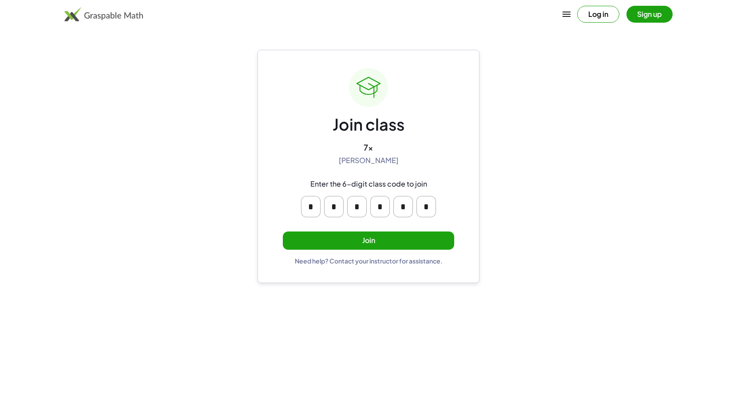
click at [381, 240] on button "Join" at bounding box center [368, 240] width 171 height 18
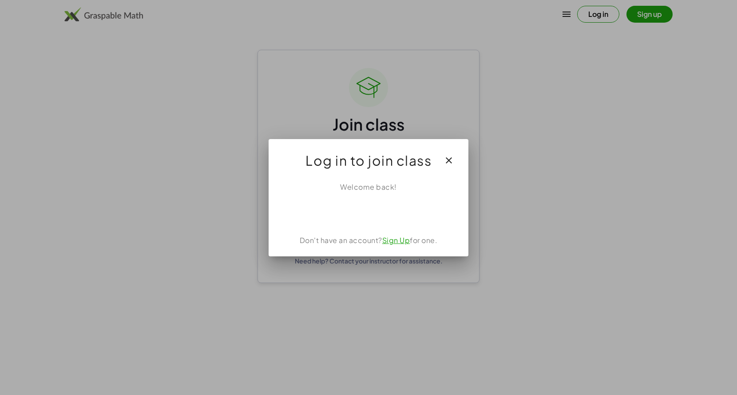
click at [455, 159] on button "button" at bounding box center [448, 160] width 21 height 21
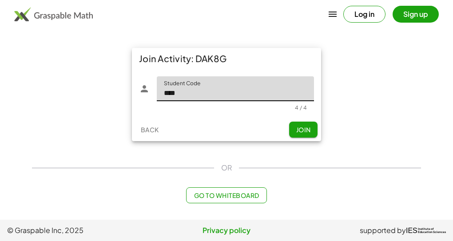
type input "****"
click at [308, 126] on span "Join" at bounding box center [303, 130] width 15 height 8
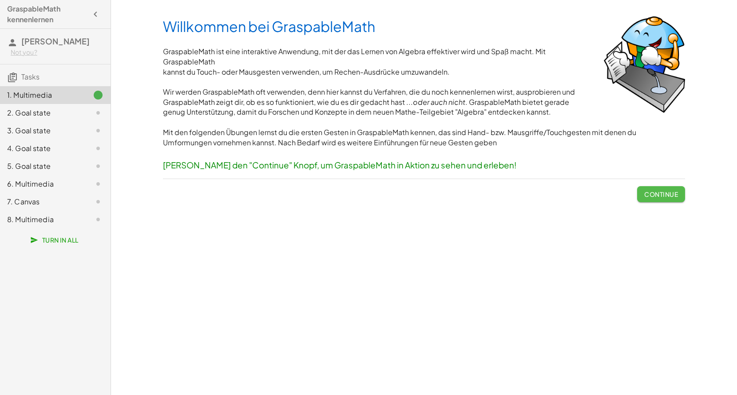
click at [452, 194] on span "Continue" at bounding box center [661, 194] width 34 height 8
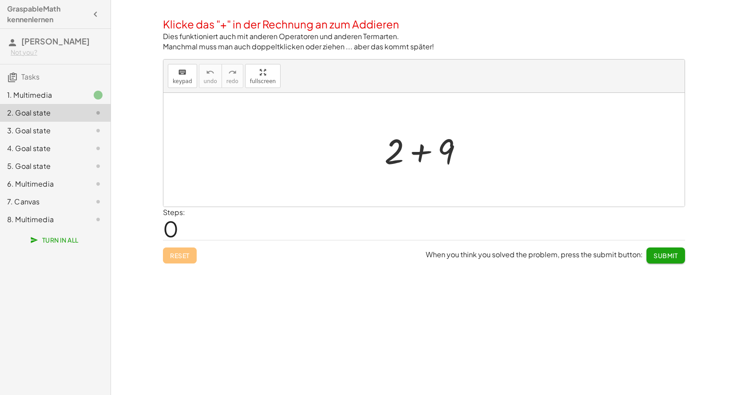
click at [421, 154] on div at bounding box center [427, 150] width 95 height 46
click at [452, 241] on span "Submit" at bounding box center [665, 255] width 24 height 8
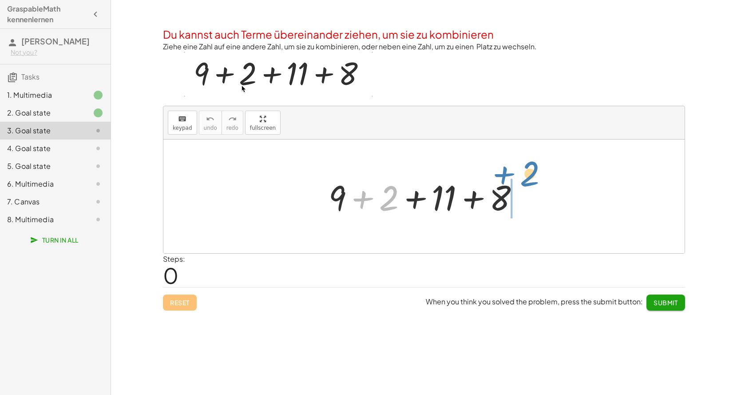
drag, startPoint x: 365, startPoint y: 199, endPoint x: 507, endPoint y: 178, distance: 142.8
click at [452, 176] on div at bounding box center [427, 197] width 207 height 46
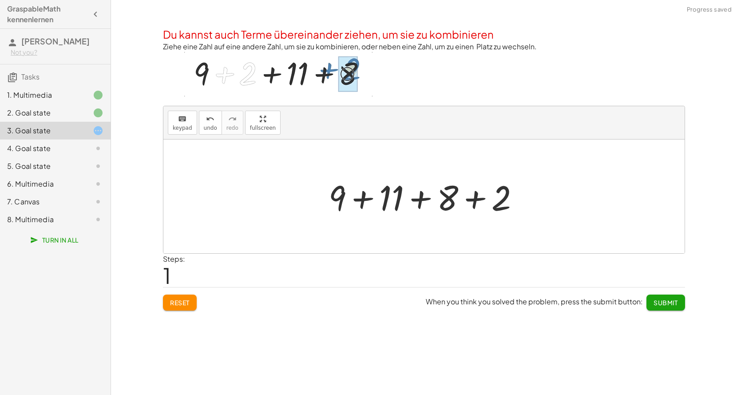
click at [452, 203] on div at bounding box center [427, 197] width 207 height 46
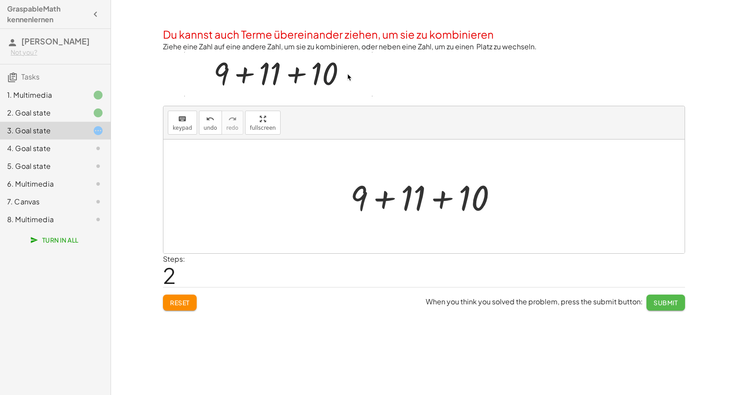
click at [452, 241] on span "Submit" at bounding box center [665, 302] width 24 height 8
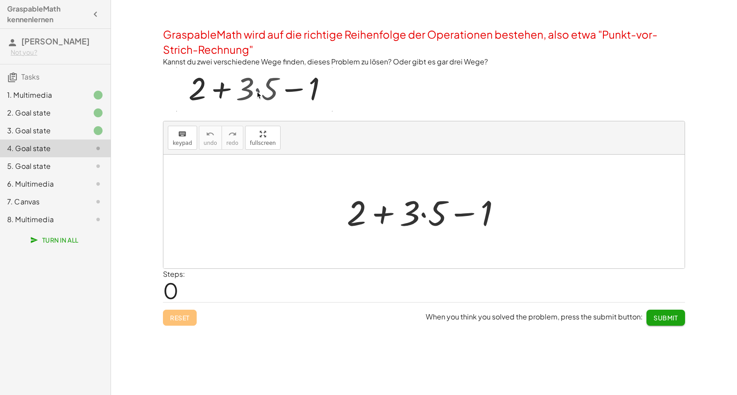
click at [427, 216] on div at bounding box center [427, 212] width 170 height 46
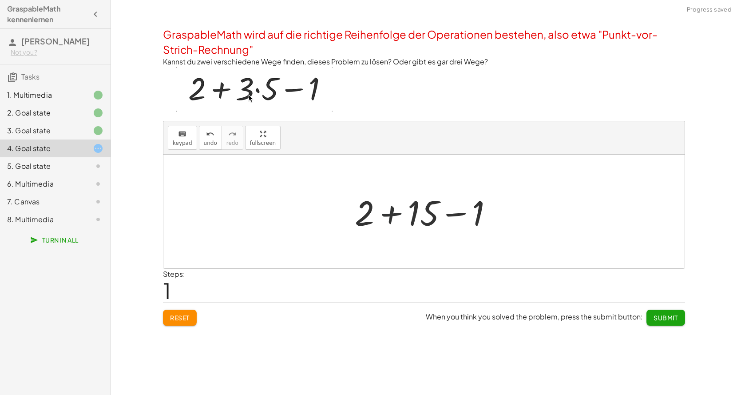
click at [388, 213] on div at bounding box center [427, 212] width 154 height 46
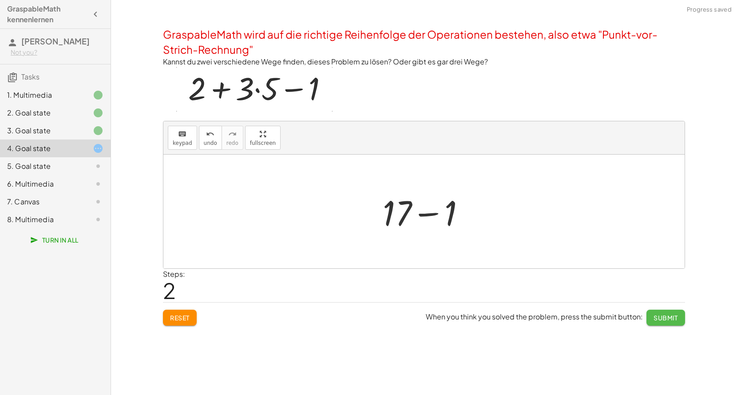
click at [452, 241] on span "Submit" at bounding box center [665, 317] width 24 height 8
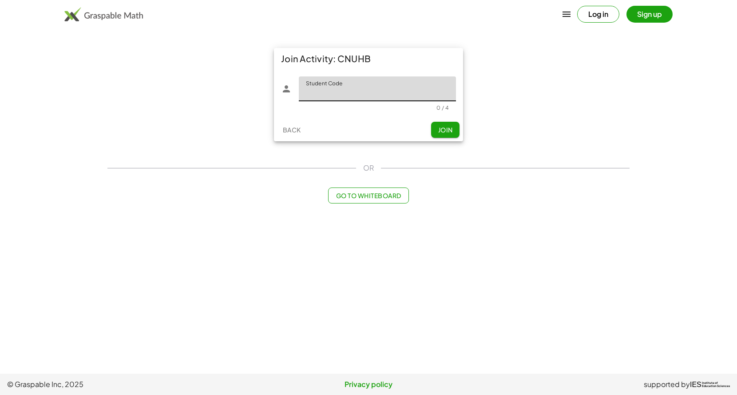
click at [320, 87] on input "Student Code" at bounding box center [377, 88] width 157 height 25
type input "****"
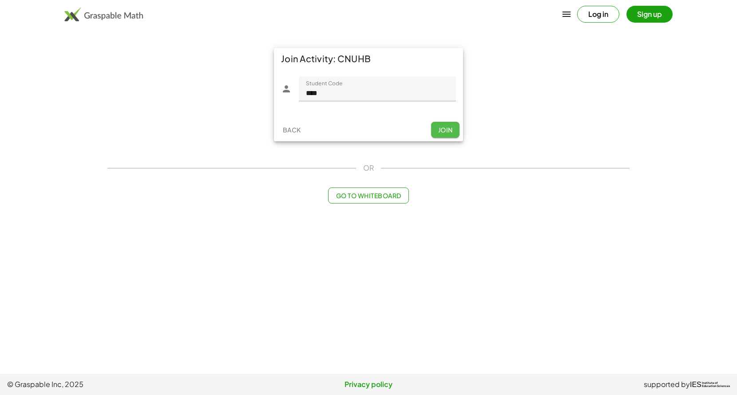
click at [447, 126] on span "Join" at bounding box center [445, 130] width 15 height 8
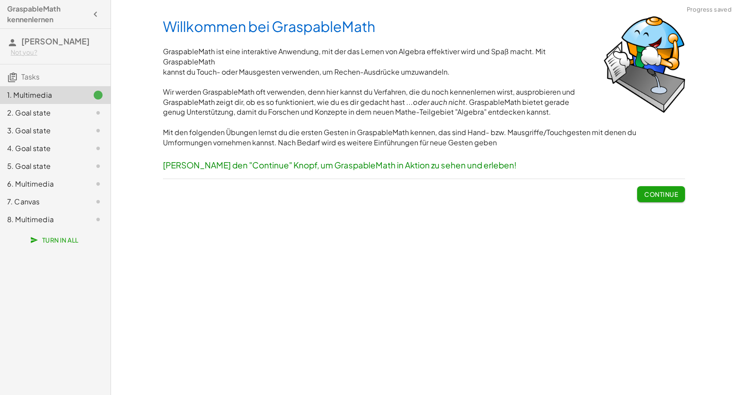
click at [649, 194] on span "Continue" at bounding box center [661, 194] width 34 height 8
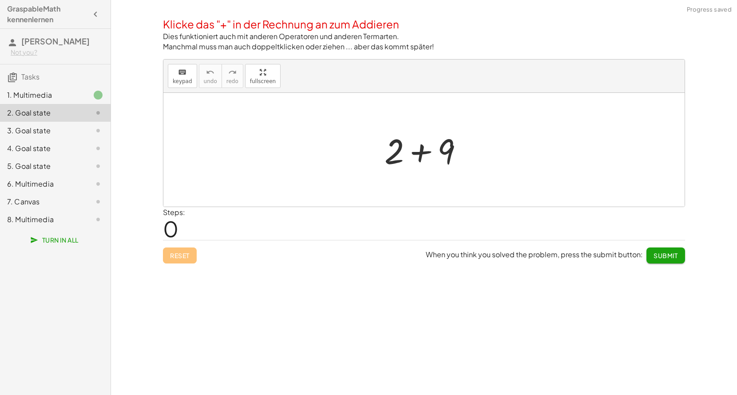
click at [425, 152] on div at bounding box center [427, 150] width 95 height 46
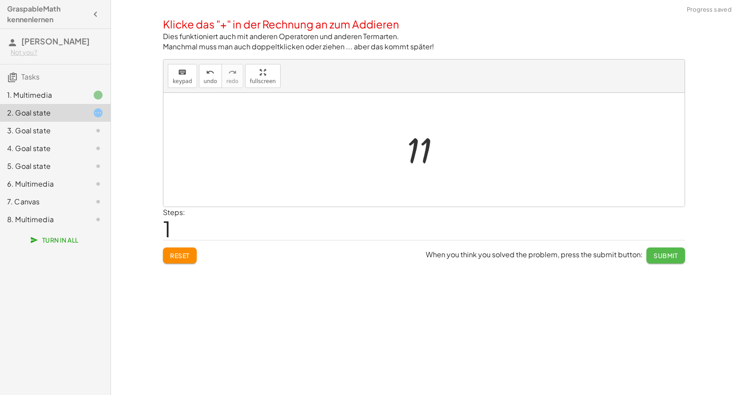
click at [673, 255] on span "Submit" at bounding box center [665, 255] width 24 height 8
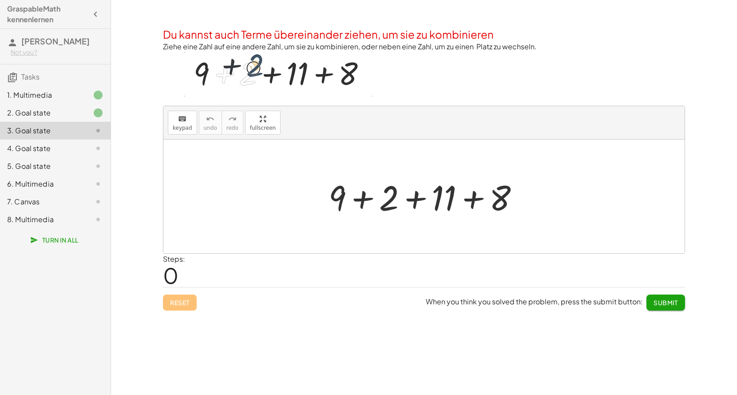
click at [715, 255] on div "Willkommen bei GraspableMath GraspableMath ist eine interaktive Anwendung, mit …" at bounding box center [424, 197] width 626 height 395
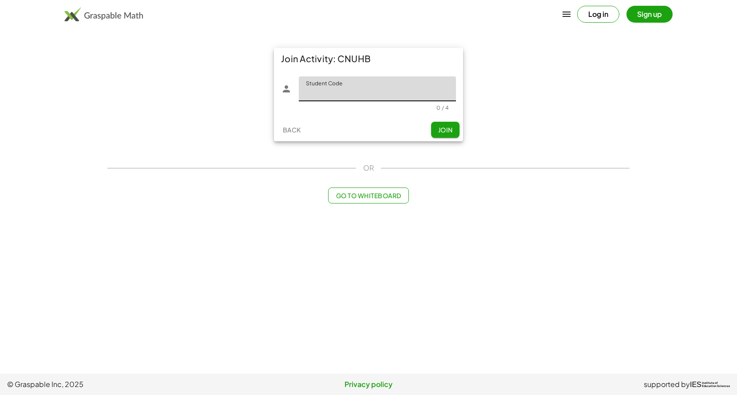
click at [346, 89] on input "Student Code" at bounding box center [377, 88] width 157 height 25
